Goal: Information Seeking & Learning: Find specific fact

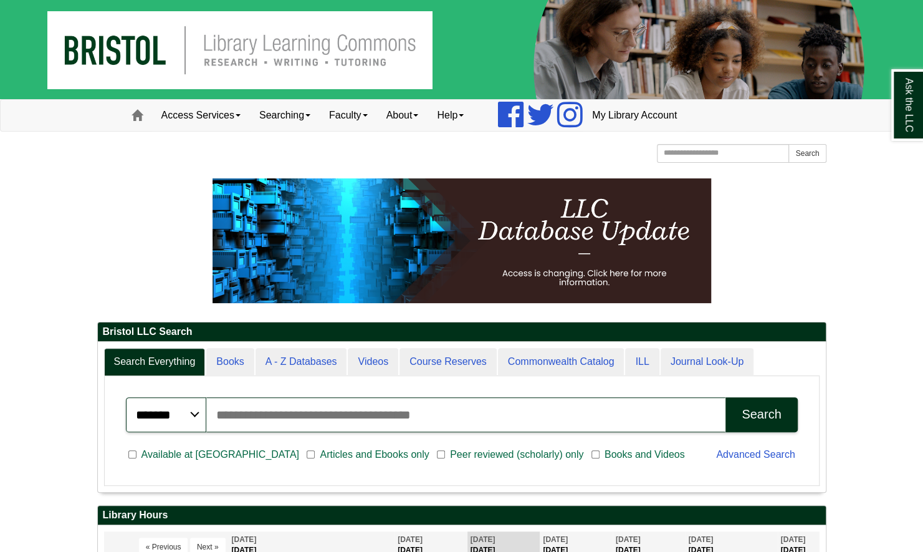
scroll to position [150, 728]
click at [386, 409] on input "Search articles, books, journals & more" at bounding box center [465, 414] width 519 height 35
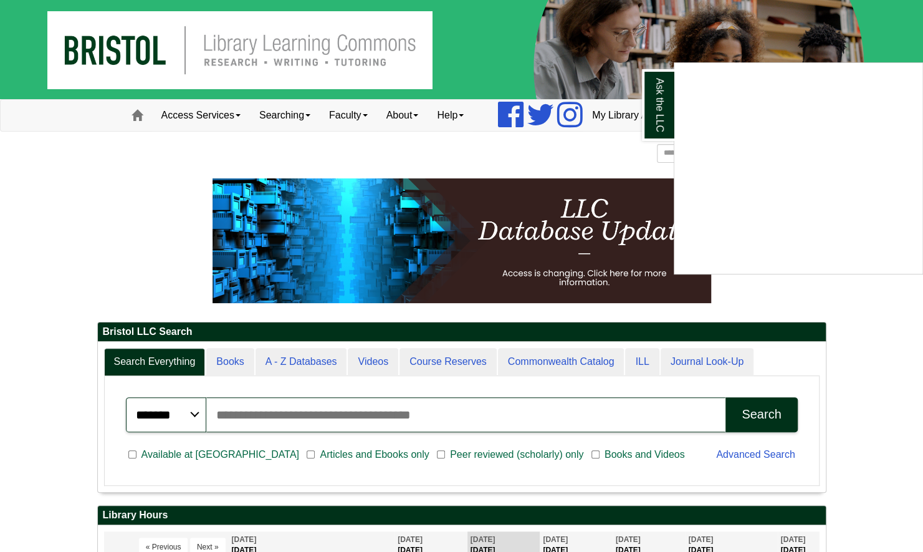
scroll to position [482, 0]
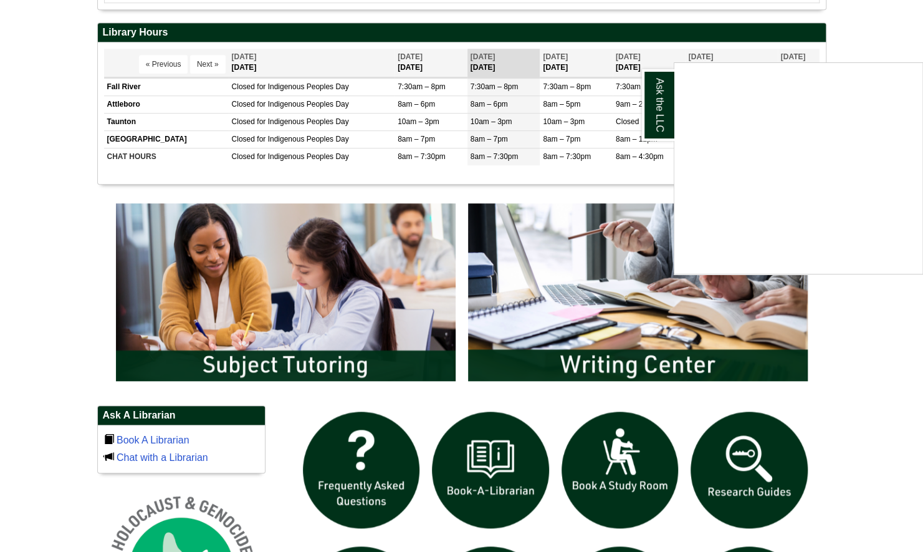
click at [901, 35] on div "Ask the LLC" at bounding box center [461, 276] width 923 height 552
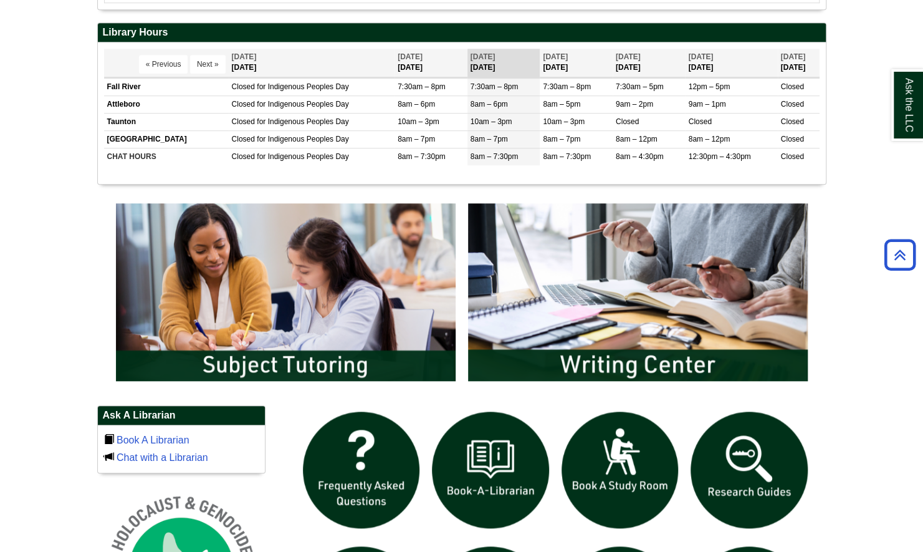
click at [858, 163] on body "Skip to Main Content Toggle navigation Home Access Services Access Services Pol…" at bounding box center [461, 300] width 923 height 1565
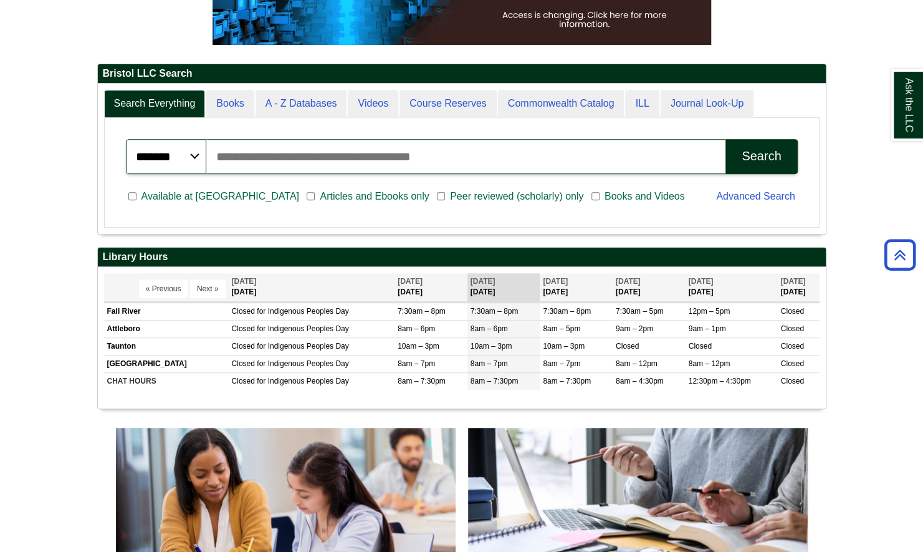
scroll to position [6, 6]
click at [495, 160] on input "Search articles, books, journals & more" at bounding box center [465, 156] width 519 height 35
click at [725, 139] on button "Search" at bounding box center [761, 156] width 72 height 35
click at [352, 160] on input "**********" at bounding box center [465, 156] width 519 height 35
type input "*"
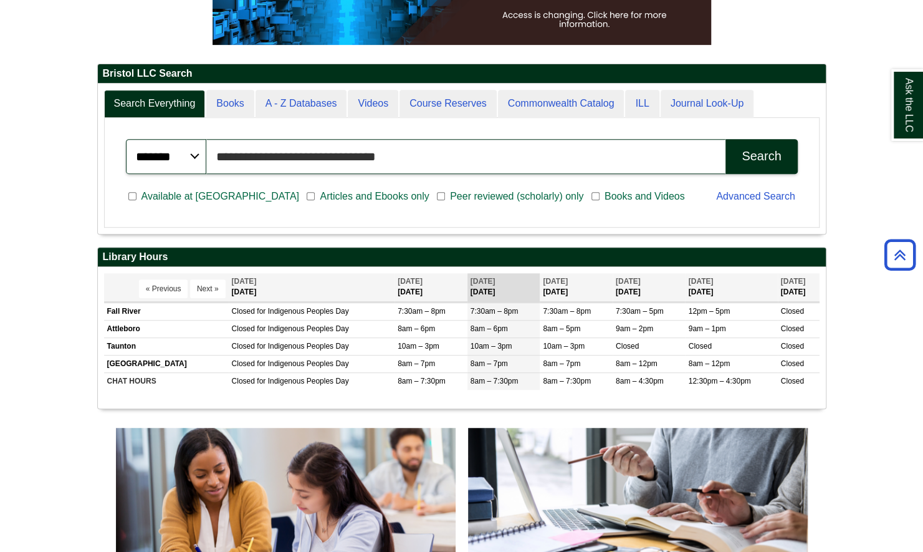
type input "**********"
click at [725, 139] on button "Search" at bounding box center [761, 156] width 72 height 35
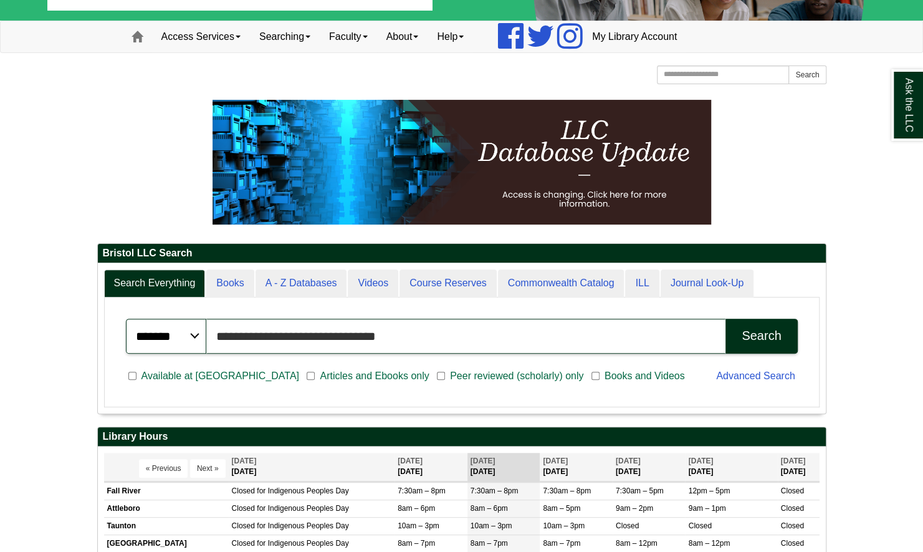
scroll to position [78, 0]
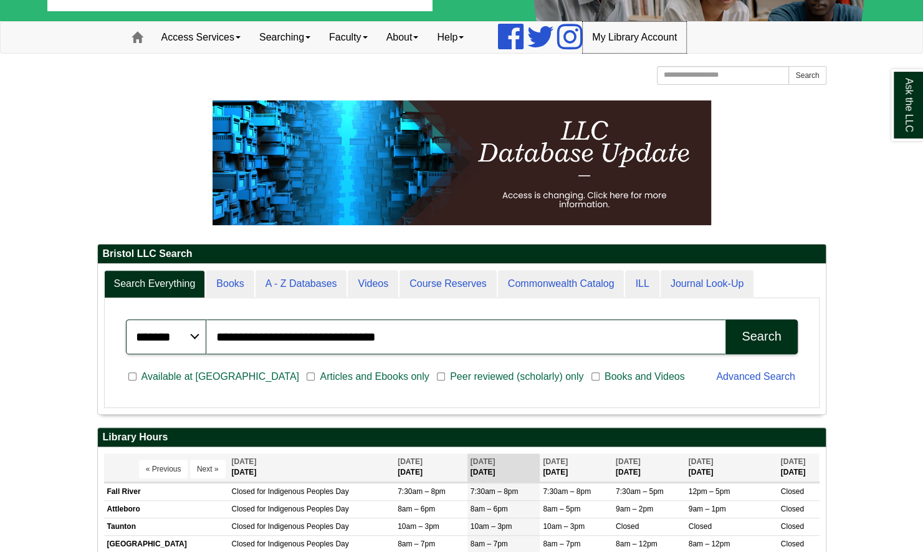
click at [649, 34] on link "My Library Account" at bounding box center [634, 37] width 103 height 31
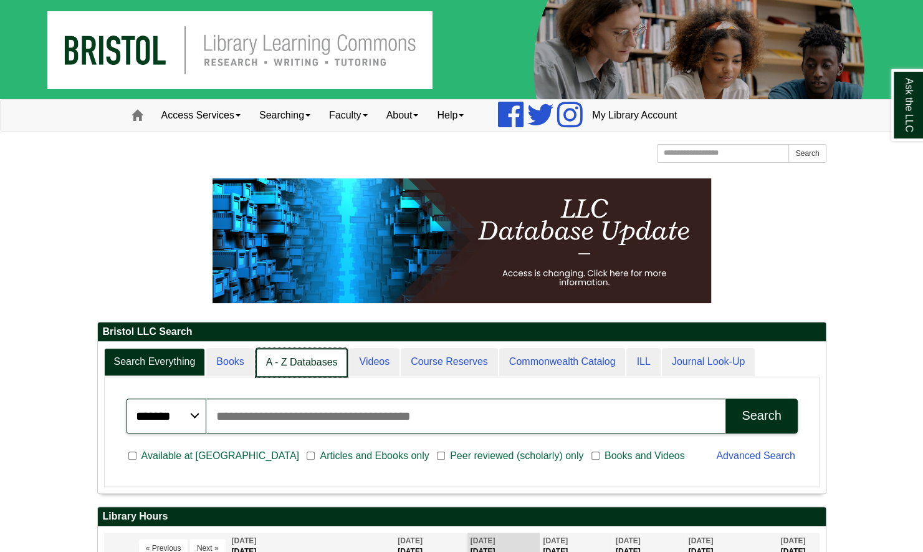
scroll to position [151, 728]
click at [298, 365] on link "A - Z Databases" at bounding box center [302, 362] width 93 height 29
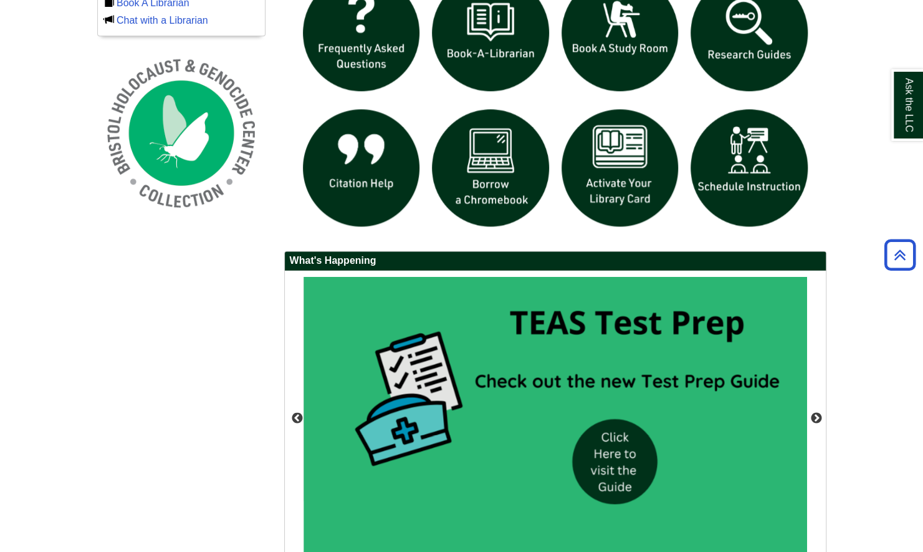
scroll to position [115, 728]
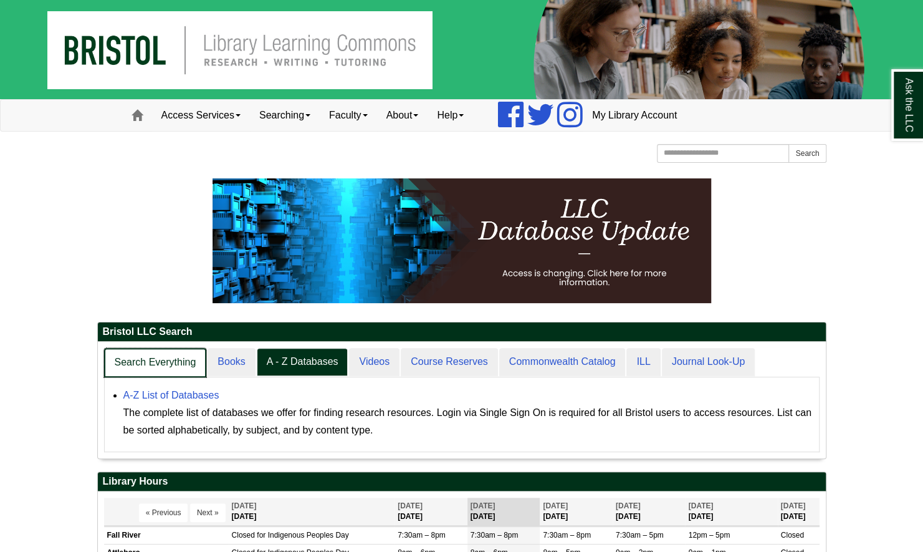
click at [179, 358] on link "Search Everything" at bounding box center [155, 362] width 103 height 29
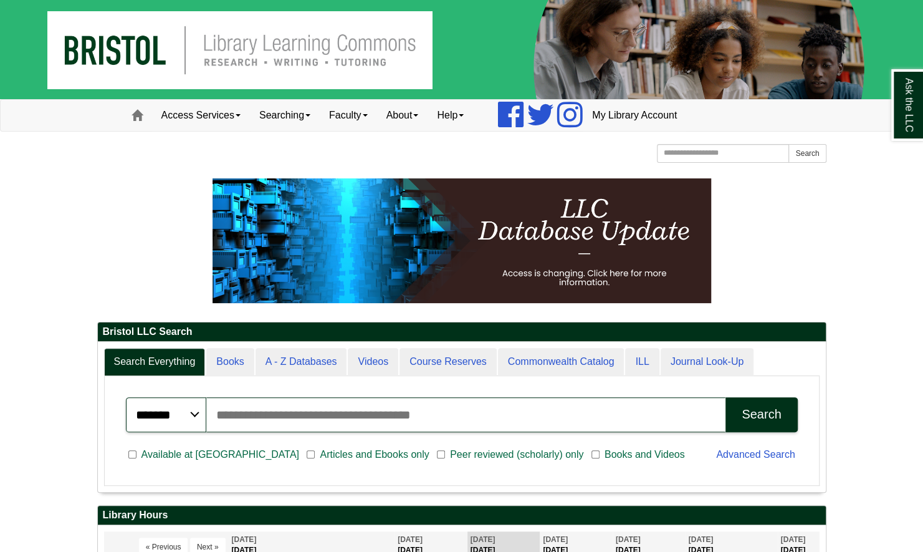
click at [337, 416] on input "Search articles, books, journals & more" at bounding box center [465, 414] width 519 height 35
type input "*"
type input "**********"
click at [725, 397] on button "Search" at bounding box center [761, 414] width 72 height 35
